Goal: Information Seeking & Learning: Find specific fact

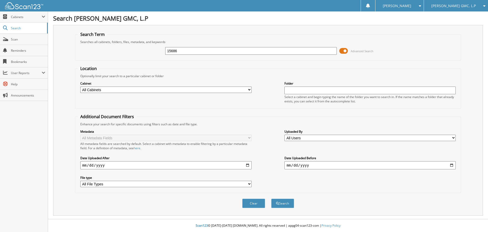
type input "15686"
click at [271, 198] on button "Search" at bounding box center [282, 202] width 23 height 9
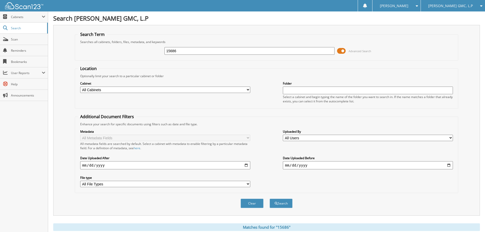
click at [341, 52] on span at bounding box center [341, 51] width 9 height 8
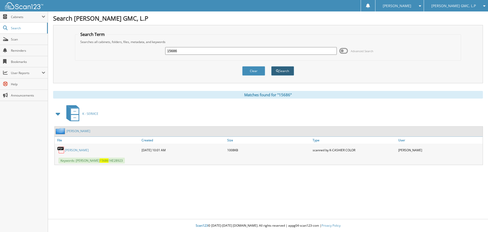
click at [286, 68] on button "Search" at bounding box center [282, 70] width 23 height 9
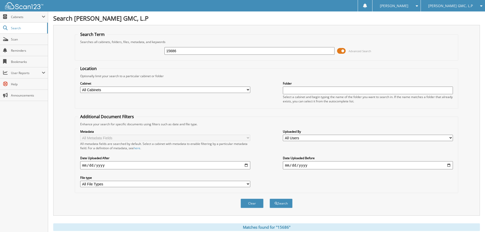
click at [339, 51] on span at bounding box center [341, 51] width 9 height 8
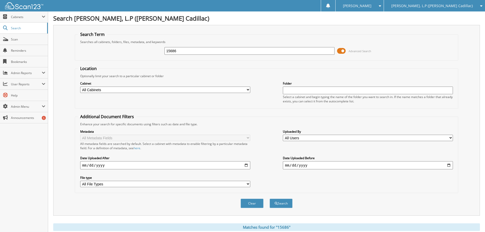
click at [340, 51] on span at bounding box center [341, 51] width 9 height 8
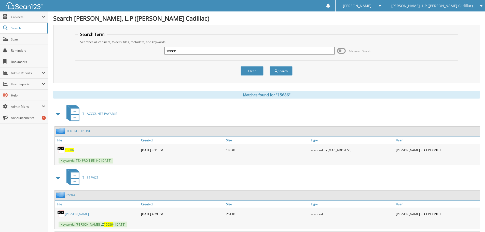
click at [58, 112] on span at bounding box center [58, 113] width 7 height 9
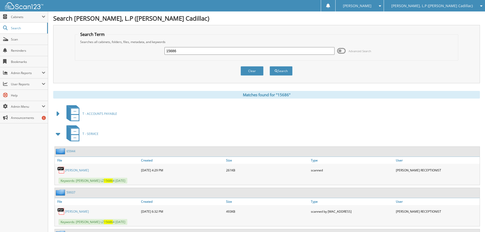
click at [58, 134] on span at bounding box center [58, 133] width 7 height 9
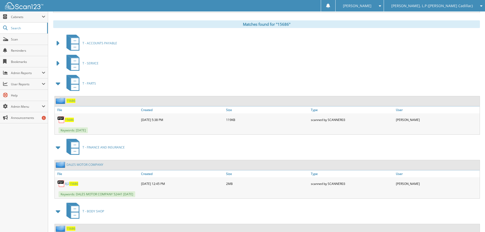
scroll to position [76, 0]
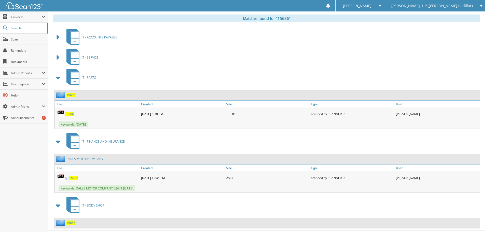
click at [59, 77] on span at bounding box center [58, 77] width 7 height 9
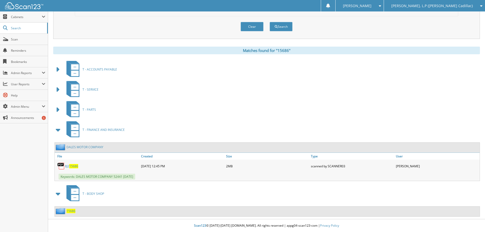
click at [72, 210] on span "15686" at bounding box center [70, 211] width 9 height 4
